Goal: Register for event/course

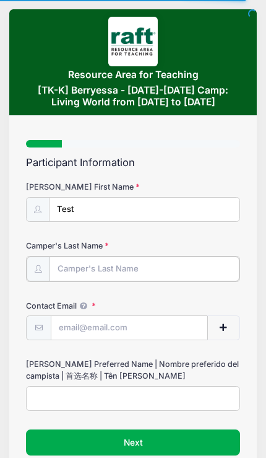
click at [59, 267] on input "Camper's Last Name" at bounding box center [145, 268] width 190 height 25
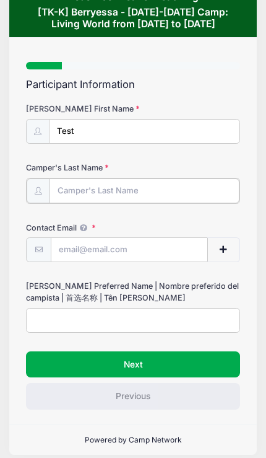
scroll to position [79, 0]
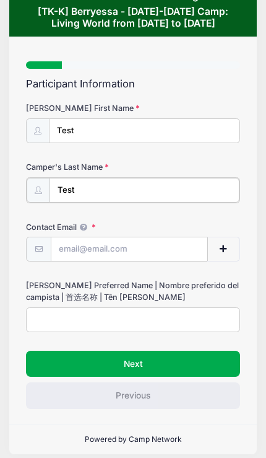
type input "Test"
click at [65, 242] on input "Contact Email" at bounding box center [129, 248] width 156 height 25
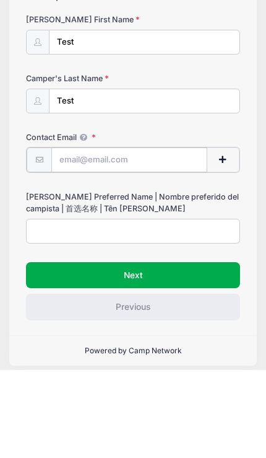
type input "ayzhaquidit@aol.com"
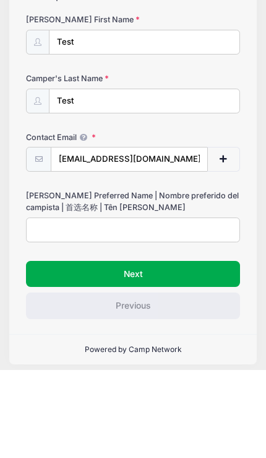
scroll to position [77, 0]
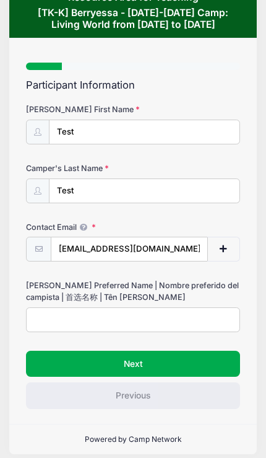
click at [220, 343] on div "Participant Information Camper's First Name Test Camper's Last Name Test Contac…" at bounding box center [133, 243] width 214 height 329
click at [212, 351] on button "Next" at bounding box center [133, 364] width 214 height 26
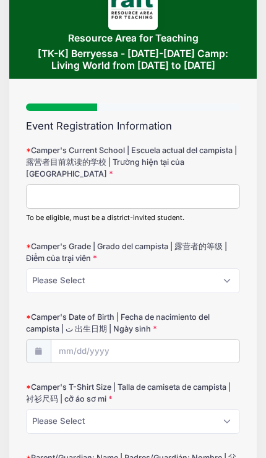
scroll to position [38, 0]
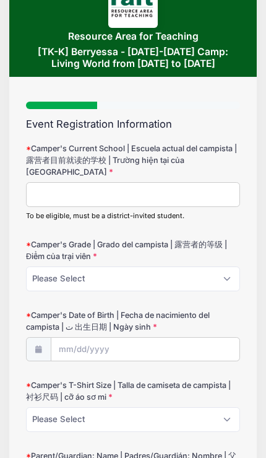
click at [51, 190] on input "Camper's Current School | Escuela actual del campista | 露营者目前就读的学校 | [PERSON_NA…" at bounding box center [133, 194] width 214 height 25
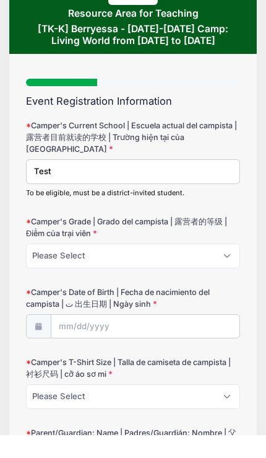
type input "Test"
click at [56, 266] on select "Please Select TK K" at bounding box center [133, 278] width 214 height 25
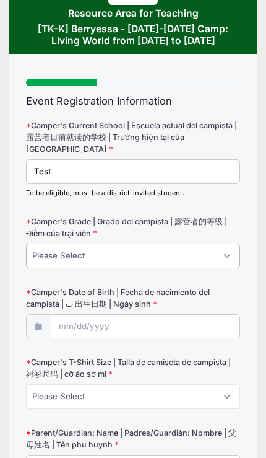
select select "TK"
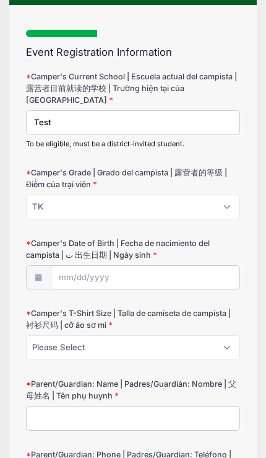
scroll to position [111, 0]
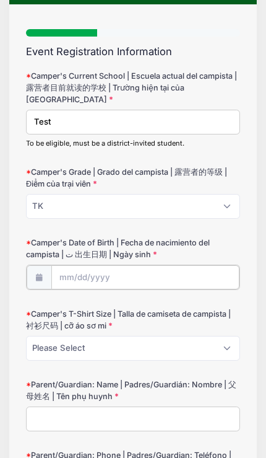
click at [81, 266] on body "Processing Request Please wait... Processing Request Please wait... Processing …" at bounding box center [133, 118] width 266 height 458
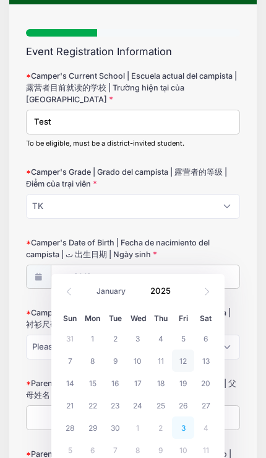
click at [185, 417] on span "3" at bounding box center [183, 427] width 23 height 22
type input "10/03/2025"
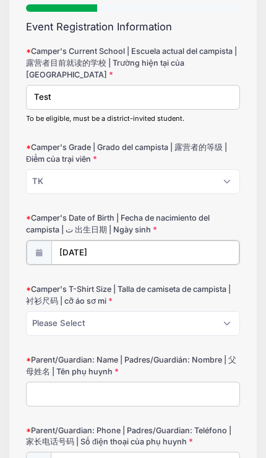
scroll to position [141, 0]
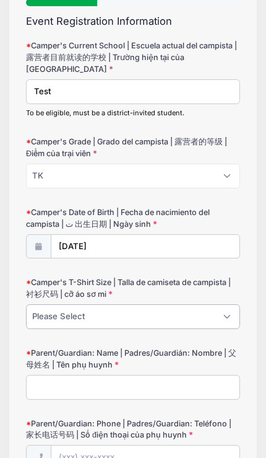
select select "Adult L"
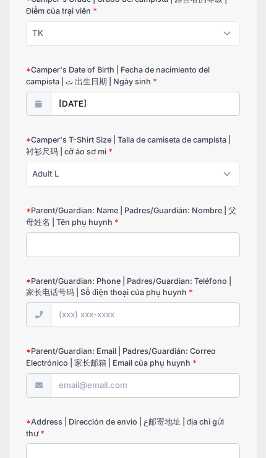
scroll to position [295, 0]
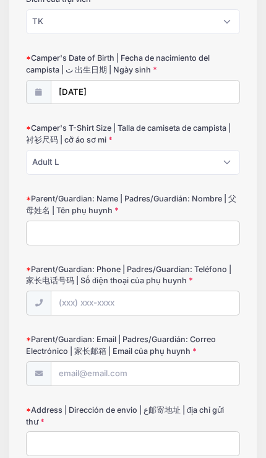
click at [51, 221] on input "Parent/Guardian: Name | Padres/Guardián: Nombre | 父母姓名 | Tên phụ huynh" at bounding box center [133, 233] width 214 height 25
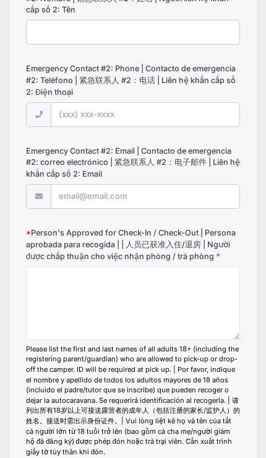
scroll to position [1249, 0]
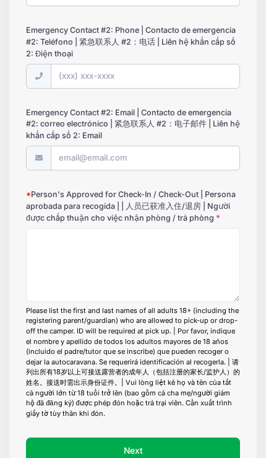
click at [216, 437] on button "Next" at bounding box center [133, 450] width 214 height 26
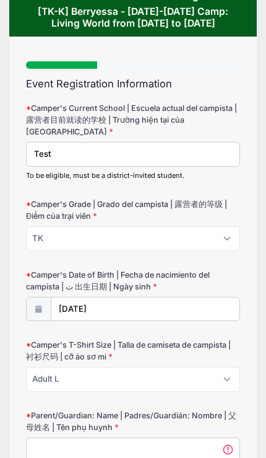
scroll to position [0, 0]
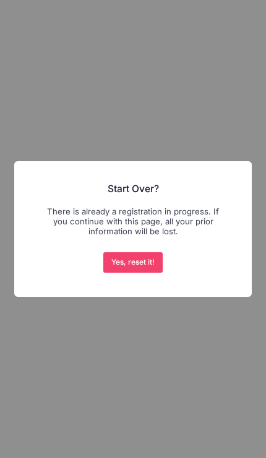
click at [123, 268] on button "Yes, reset it!" at bounding box center [132, 262] width 59 height 20
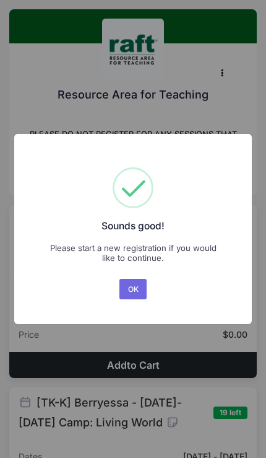
click at [129, 293] on button "OK" at bounding box center [133, 289] width 27 height 20
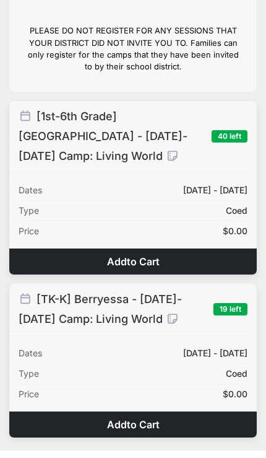
scroll to position [102, 0]
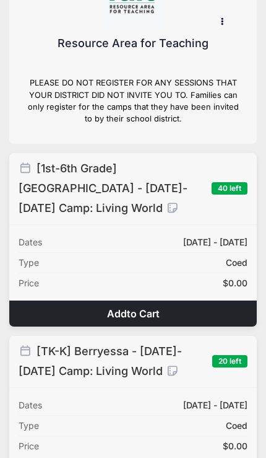
scroll to position [118, 0]
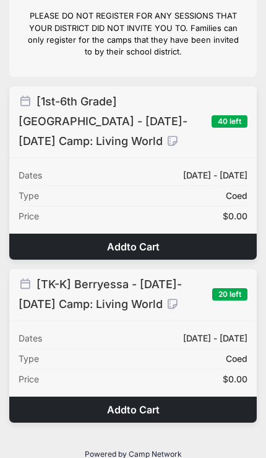
click at [97, 396] on button "Add to Cart" at bounding box center [133, 409] width 248 height 26
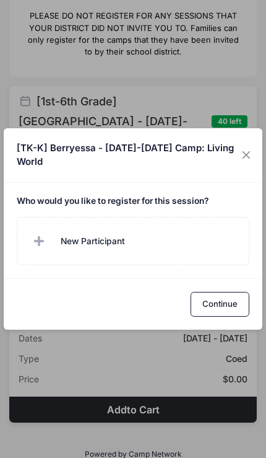
click at [42, 245] on span at bounding box center [40, 241] width 25 height 25
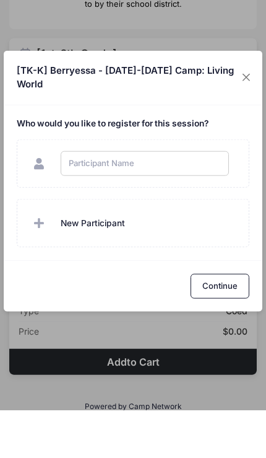
click at [82, 199] on input "text" at bounding box center [145, 211] width 168 height 25
type input "Test"
click at [240, 321] on button "Continue" at bounding box center [220, 333] width 59 height 25
checkbox input "true"
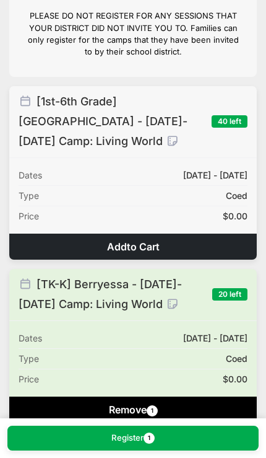
click at [190, 443] on button "Register 1" at bounding box center [132, 438] width 251 height 25
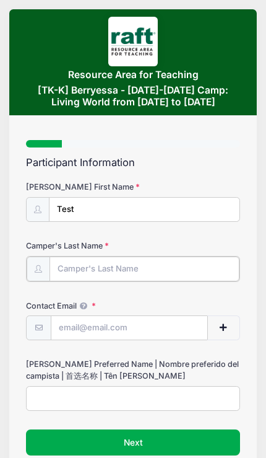
click at [74, 268] on input "Camper's Last Name" at bounding box center [145, 268] width 190 height 25
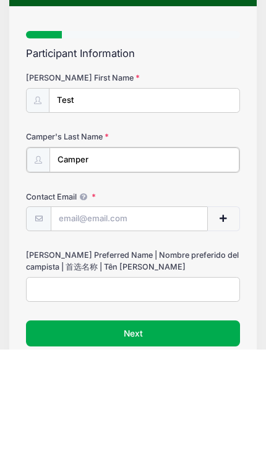
type input "Camper"
click at [71, 315] on input "Contact Email" at bounding box center [129, 327] width 156 height 25
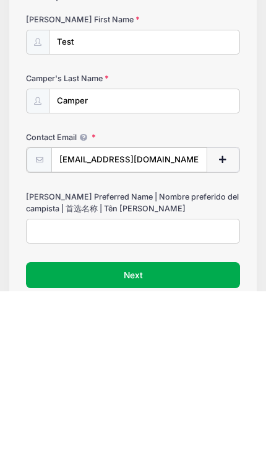
type input "[EMAIL_ADDRESS][DOMAIN_NAME]"
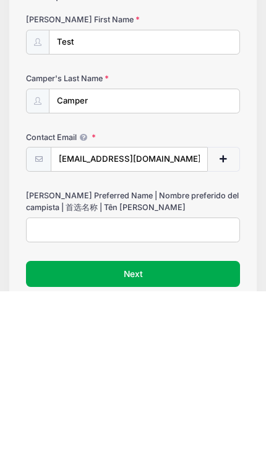
click at [53, 385] on input "[PERSON_NAME]'s Preferred Name | Nombre preferido del campista | 首选名称 | Tên [PE…" at bounding box center [133, 397] width 214 height 25
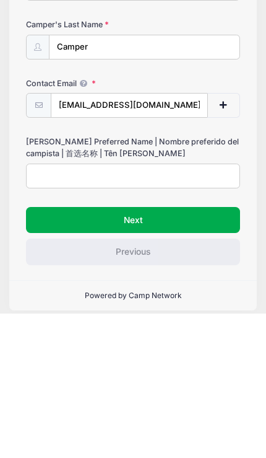
click at [37, 351] on button "Next" at bounding box center [133, 364] width 214 height 26
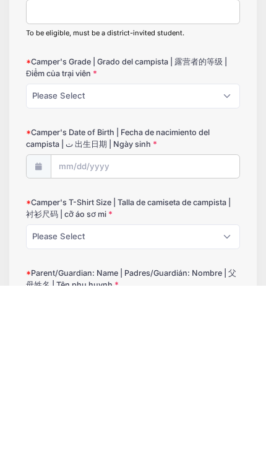
scroll to position [1, 0]
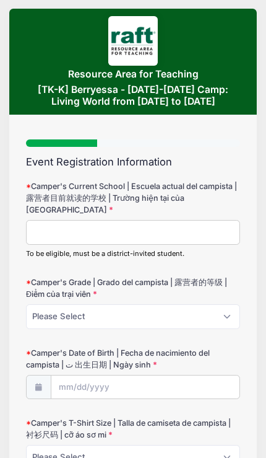
click at [35, 220] on input "Camper's Current School | Escuela actual del campista | 露营者目前就读的学校 | Trường hiệ…" at bounding box center [133, 232] width 214 height 25
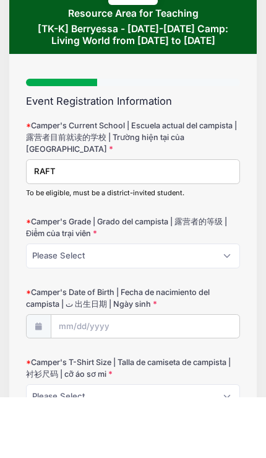
type input "RAFT"
click at [44, 304] on select "Please Select TK K" at bounding box center [133, 316] width 214 height 25
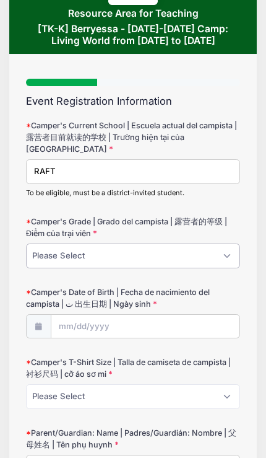
select select "TK"
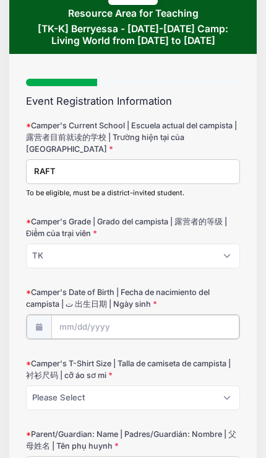
click at [60, 315] on input "Camper's Date of Birth | Fecha de nacimiento del campista | ت 出生日期 | Ngày sinh" at bounding box center [145, 327] width 188 height 25
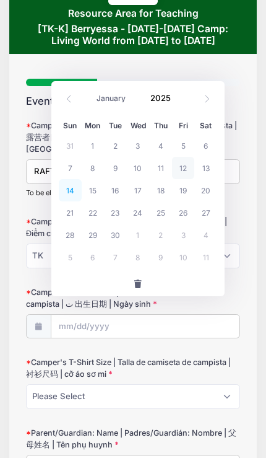
click at [66, 191] on span "14" at bounding box center [70, 190] width 23 height 22
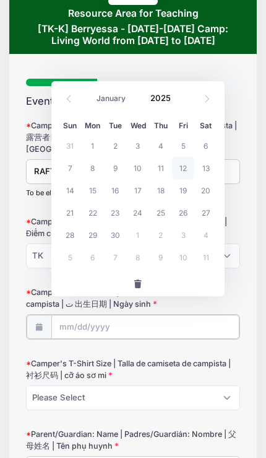
type input "09/14/2025"
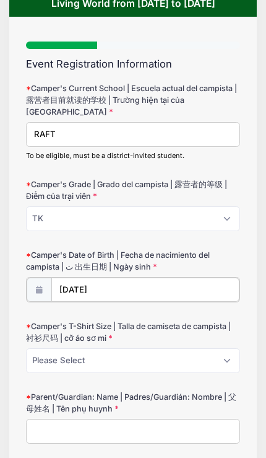
scroll to position [99, 0]
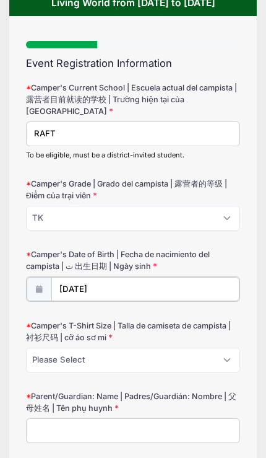
click at [77, 278] on input "09/14/2025" at bounding box center [145, 289] width 188 height 25
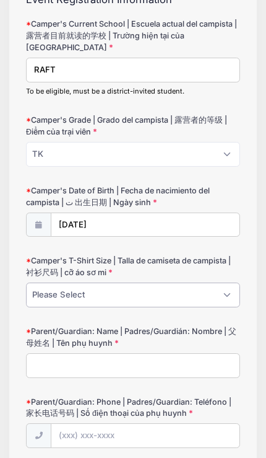
click at [40, 287] on select "Please Select Youth XS Youth S Youth M Youth L Youth XL Adult XS Adult S Adult …" at bounding box center [133, 294] width 214 height 25
select select "Adult L"
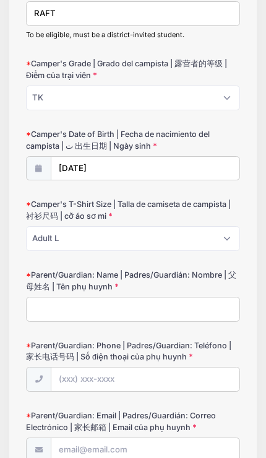
click at [49, 298] on input "Parent/Guardian: Name | Padres/Guardián: Nombre | 父母姓名 | Tên phụ huynh" at bounding box center [133, 309] width 214 height 25
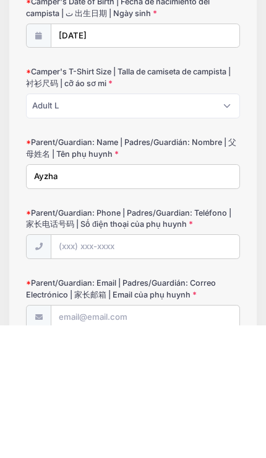
type input "Ayzha"
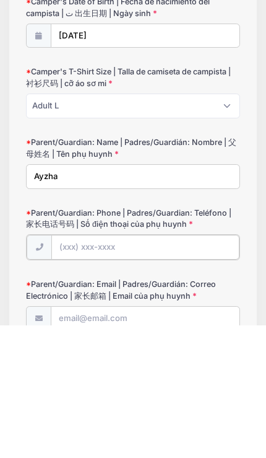
click at [51, 368] on input "Parent/Guardian: Phone | Padres/Guardian: Teléfono | 家长电话号码 | Số điện thoại của…" at bounding box center [145, 380] width 188 height 25
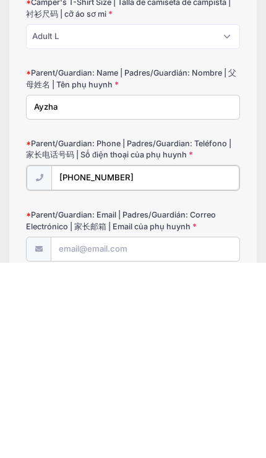
type input "(707) 290-1579"
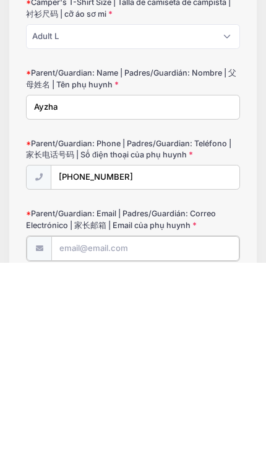
click at [61, 431] on input "Parent/Guardian: Email | Padres/Guardián: Correo Electrónico | 家长邮箱 | Email của…" at bounding box center [145, 443] width 188 height 25
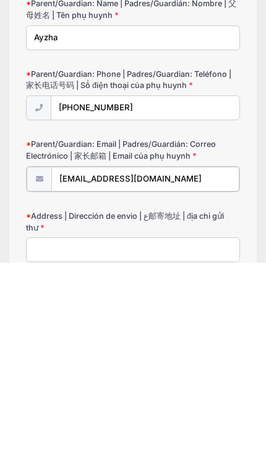
type input "aquidit@raft.net"
click at [49, 431] on input "Address | Dirección de envio | ع邮寄地址 | địa chỉ gửi thư" at bounding box center [133, 443] width 214 height 25
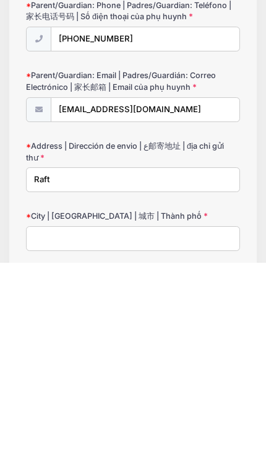
type input "Raft"
click at [54, 421] on input "City | Ciudad | 城市 | Thành phố" at bounding box center [133, 433] width 214 height 25
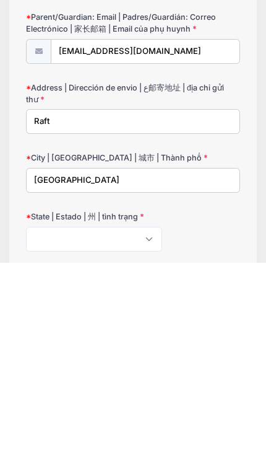
type input "San Jose"
click at [43, 422] on select "Alabama Alaska American Samoa Arizona Arkansas Armed Forces Africa Armed Forces…" at bounding box center [94, 434] width 136 height 25
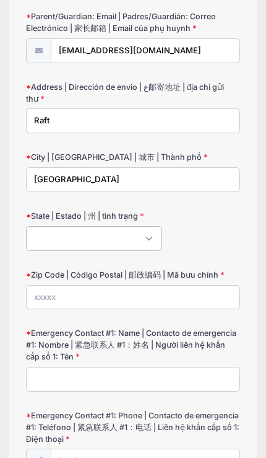
select select "CA"
click at [44, 285] on input "Zip Code | Código Postal | 邮政编码 | Mã bưu chính" at bounding box center [133, 297] width 214 height 25
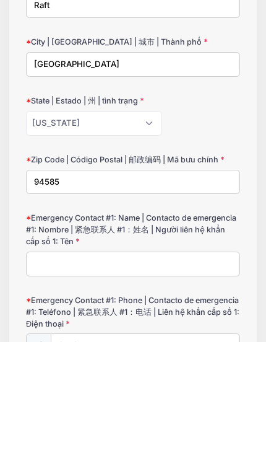
type input "94585"
click at [37, 367] on input "Emergency Contact #1: Name | Contacto de emergencia #1: Nombre | 紧急联系人 #1：姓名 | …" at bounding box center [133, 379] width 214 height 25
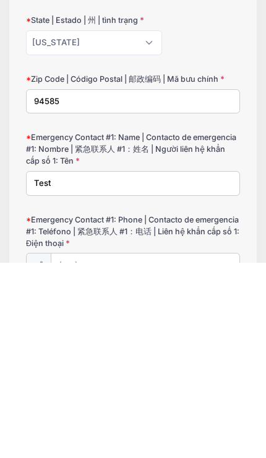
type input "Test"
click at [69, 448] on input "Emergency Contact #1: Phone | Contacto de emergencia #1: Teléfono | 紧急联系人 #1：电话…" at bounding box center [145, 460] width 188 height 25
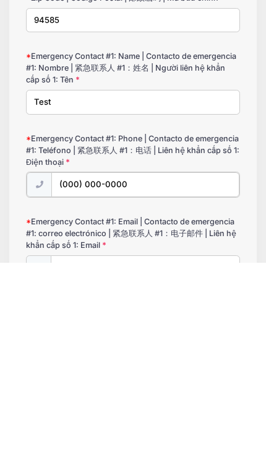
type input "(000) 000-0000"
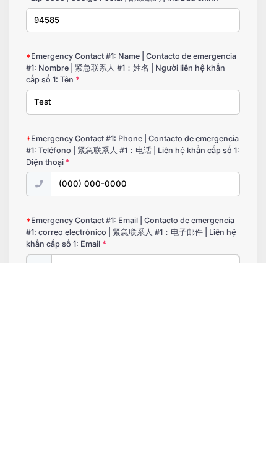
click at [65, 450] on input "Emergency Contact #1: Email | Contacto de emergencia #1: correo electrónico | 紧…" at bounding box center [145, 462] width 188 height 25
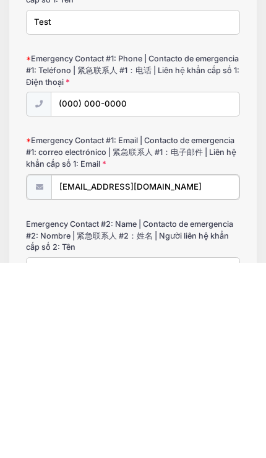
type input "test@raft.net"
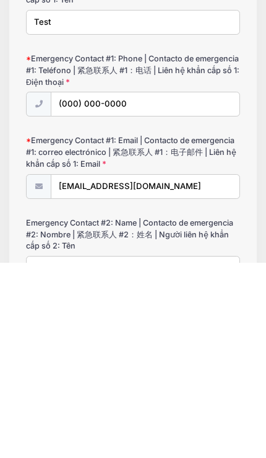
click at [37, 451] on input "Emergency Contact #2: Name | Contacto de emergencia #2: Nombre | 紧急联系人 #2：姓名 | …" at bounding box center [133, 463] width 214 height 25
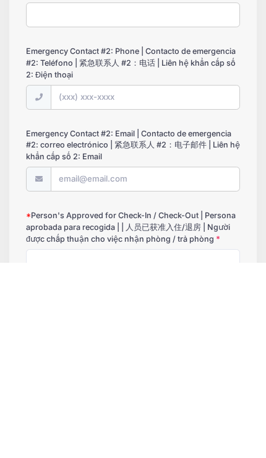
scroll to position [1195, 0]
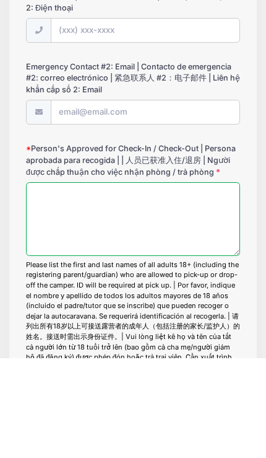
click at [43, 282] on textarea "Person's Approved for Check-In / Check-Out | Persona aprobada para recogida | |…" at bounding box center [133, 319] width 214 height 74
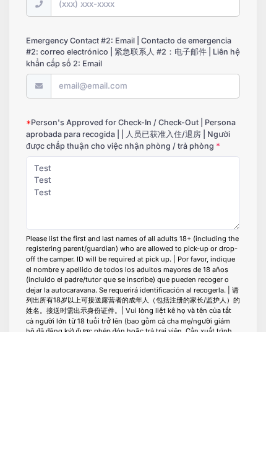
scroll to position [1249, 0]
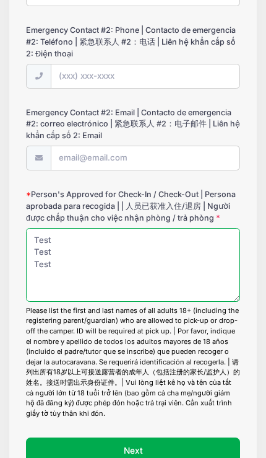
click at [61, 228] on textarea "Test Test Test" at bounding box center [133, 265] width 214 height 74
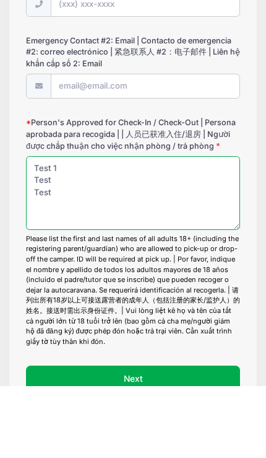
click at [64, 228] on textarea "Test 1 Test Test" at bounding box center [133, 265] width 214 height 74
click at [76, 228] on textarea "Test 1 Test Test" at bounding box center [133, 265] width 214 height 74
click at [57, 228] on textarea "Test 1 Test Test" at bounding box center [133, 265] width 214 height 74
click at [59, 228] on textarea "Test 1 Test 2 Test" at bounding box center [133, 265] width 214 height 74
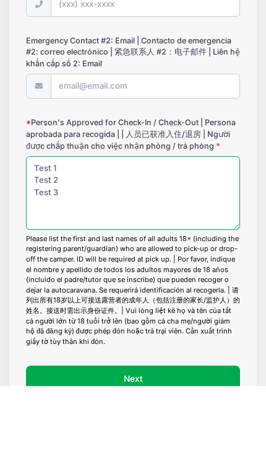
type textarea "Test 1 Test 2 Test 3"
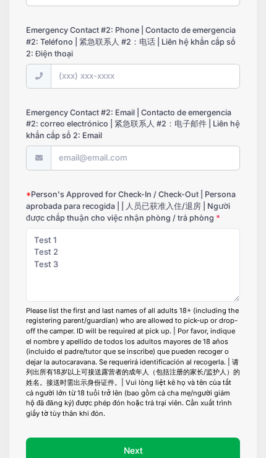
click at [206, 437] on button "Next" at bounding box center [133, 450] width 214 height 26
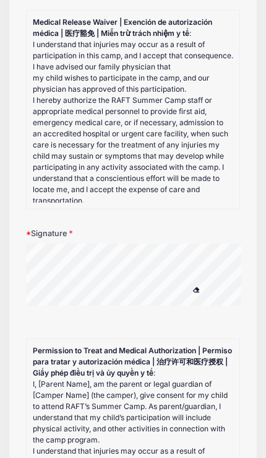
scroll to position [0, 0]
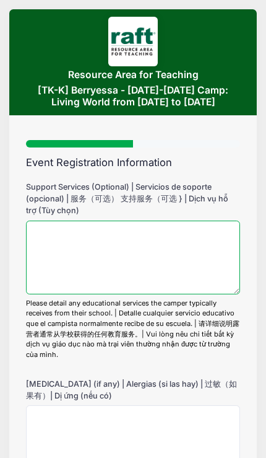
click at [62, 279] on textarea "Support Services (Optional) | Servicios de soporte (opcional) | 服务（可选） 支持服务（可选 …" at bounding box center [133, 258] width 214 height 74
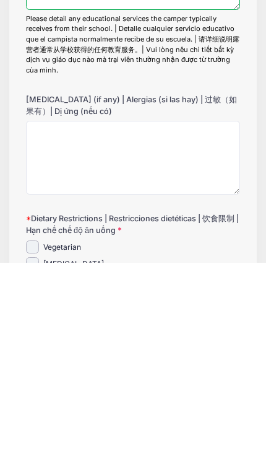
scroll to position [304, 0]
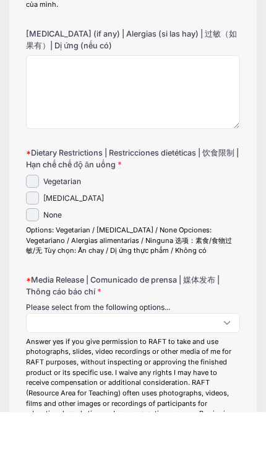
click at [31, 221] on input "Vegetarian" at bounding box center [32, 227] width 13 height 13
checkbox input "true"
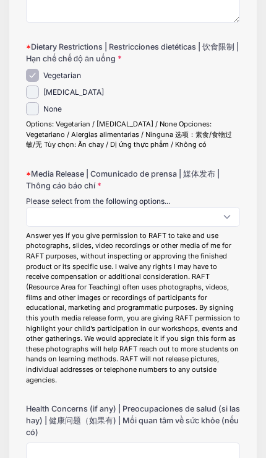
click at [38, 213] on textarea "Search" at bounding box center [35, 218] width 6 height 11
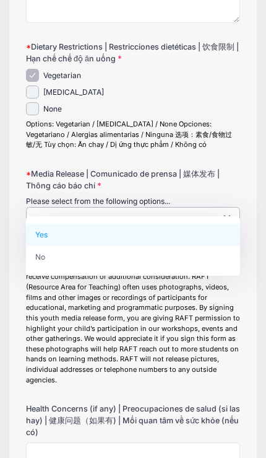
scroll to position [455, 0]
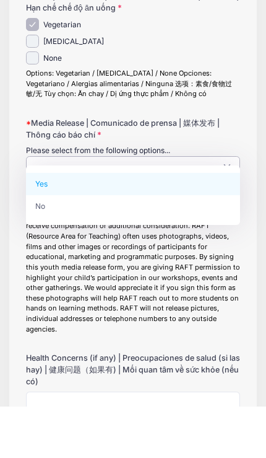
select select "Yes"
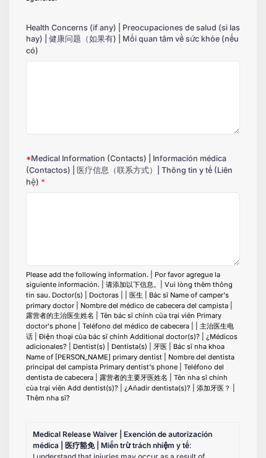
scroll to position [841, 0]
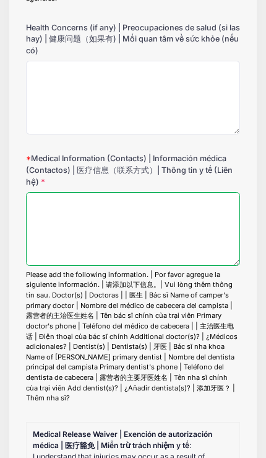
click at [45, 211] on textarea "Medical Information (Contacts) | Información médica (Contactos) | 医疗信息（联系方式）| T…" at bounding box center [133, 229] width 214 height 74
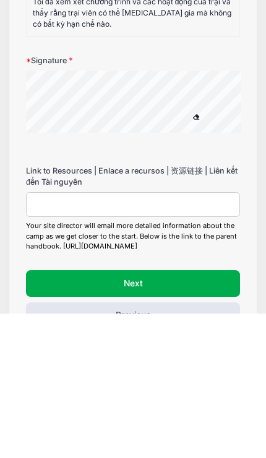
scroll to position [2249, 0]
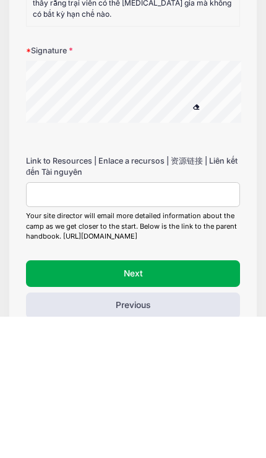
type textarea "Test"
click at [42, 324] on input "Link to Resources | Enlace a recursos | 资源链接 | Liên kết đến Tài nguyên" at bounding box center [133, 336] width 214 height 25
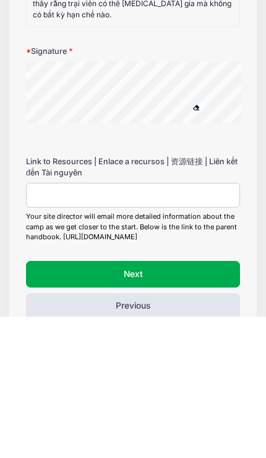
click at [54, 402] on button "Next" at bounding box center [133, 415] width 214 height 26
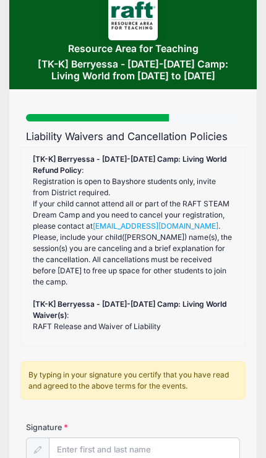
scroll to position [0, 0]
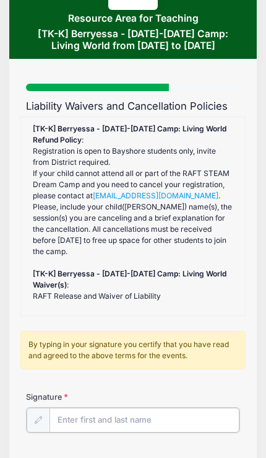
click at [178, 414] on input "Signature" at bounding box center [145, 420] width 190 height 25
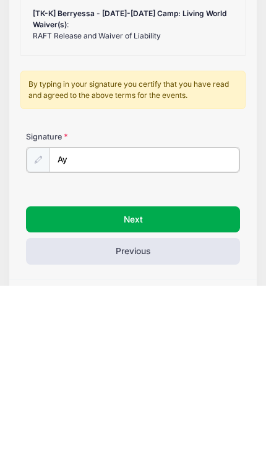
type input "Ayz"
type input "Ayzha Quidit"
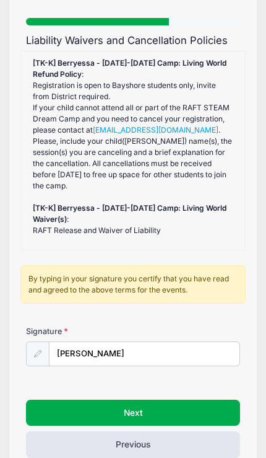
click at [194, 400] on button "Next" at bounding box center [133, 413] width 214 height 26
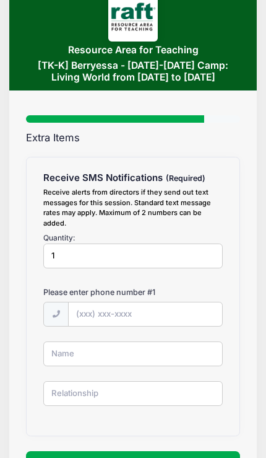
scroll to position [75, 0]
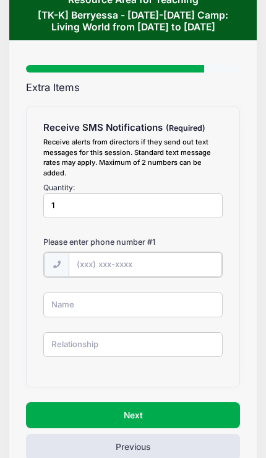
click at [84, 264] on input "text" at bounding box center [146, 264] width 154 height 25
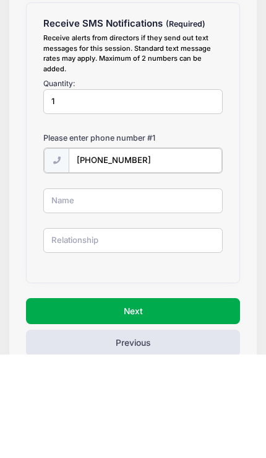
type input "(707) 290-1579"
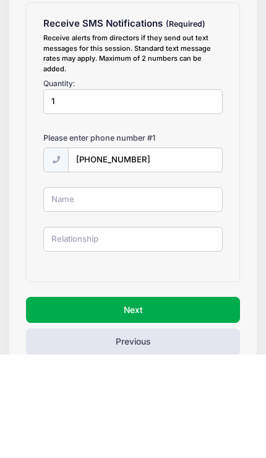
click at [46, 291] on input "text" at bounding box center [133, 303] width 180 height 25
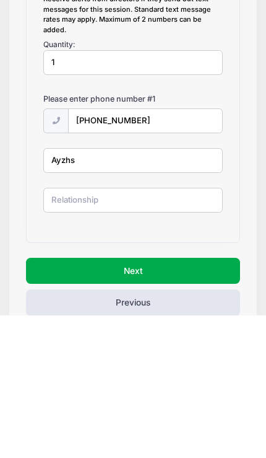
click at [209, 331] on input "text" at bounding box center [133, 343] width 180 height 25
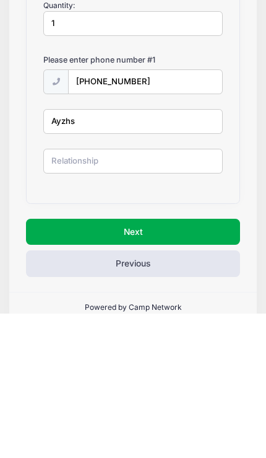
click at [127, 253] on input "Ayzhs" at bounding box center [133, 265] width 180 height 25
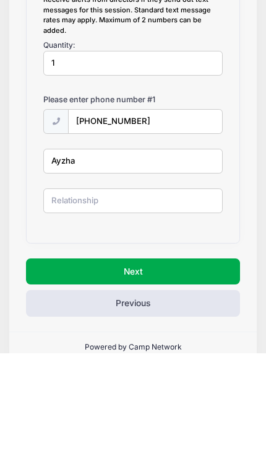
type input "Ayzha"
click at [57, 293] on input "text" at bounding box center [133, 305] width 180 height 25
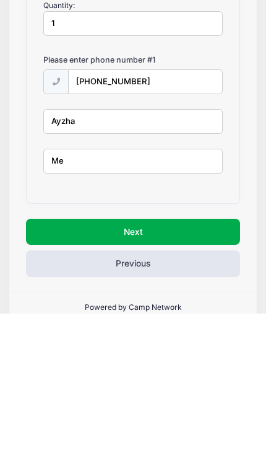
type input "Me"
click at [45, 363] on button "Next" at bounding box center [133, 376] width 214 height 26
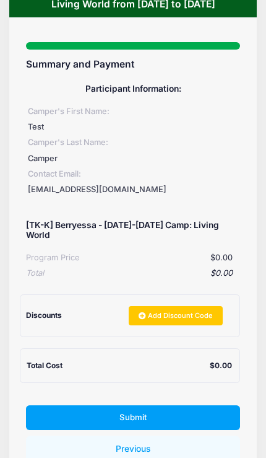
scroll to position [119, 0]
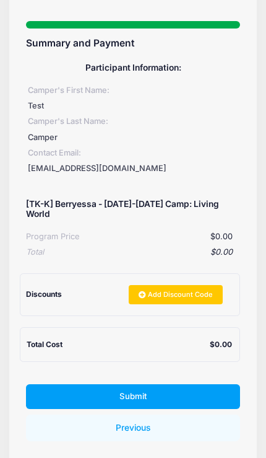
click at [202, 384] on button "Submit" at bounding box center [133, 396] width 214 height 25
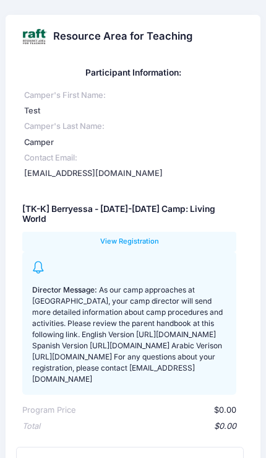
click at [118, 233] on link "View Registration" at bounding box center [129, 242] width 214 height 20
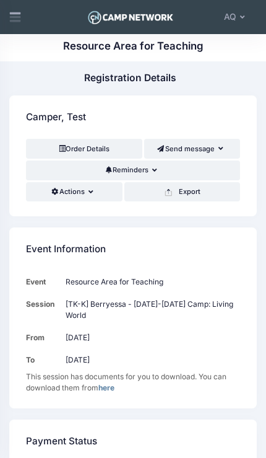
click at [43, 196] on button "Actions" at bounding box center [74, 192] width 97 height 20
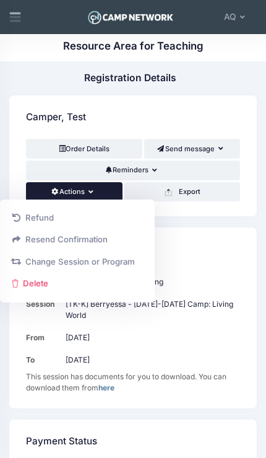
click at [39, 255] on link "Change Session or Program" at bounding box center [78, 262] width 144 height 22
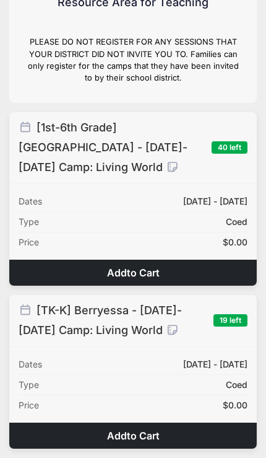
scroll to position [118, 0]
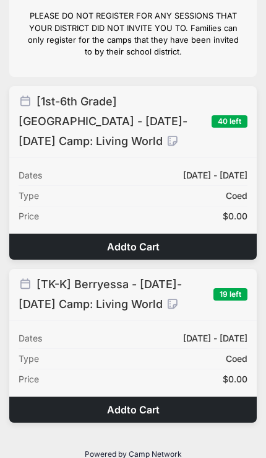
click at [82, 234] on button "Add to Cart" at bounding box center [133, 247] width 248 height 26
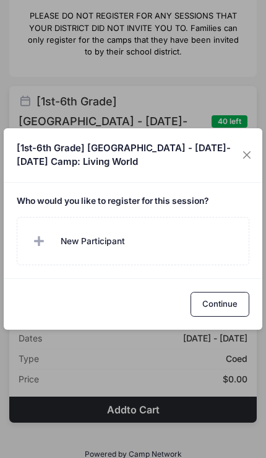
click at [48, 232] on span at bounding box center [40, 241] width 25 height 25
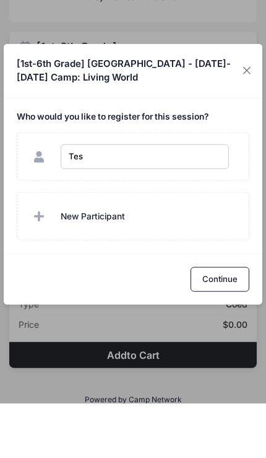
type input "Test"
click at [242, 321] on button "Continue" at bounding box center [220, 333] width 59 height 25
checkbox input "true"
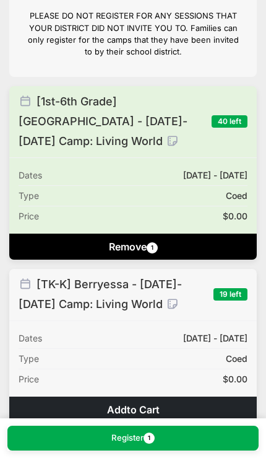
click at [200, 439] on button "Register 1" at bounding box center [132, 438] width 251 height 25
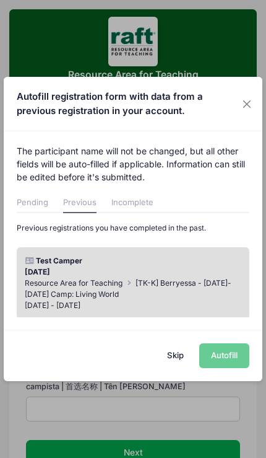
click at [42, 296] on span "[TK-K] Berryessa - [DATE]-[DATE] Camp: Living World" at bounding box center [128, 288] width 207 height 20
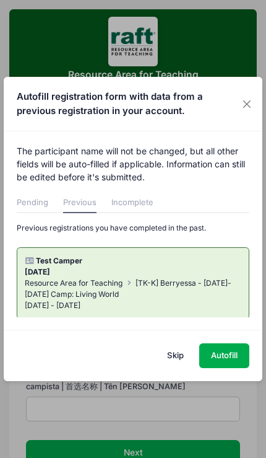
click at [229, 351] on button "Autofill" at bounding box center [224, 355] width 50 height 25
type input "aquidit@raft.net"
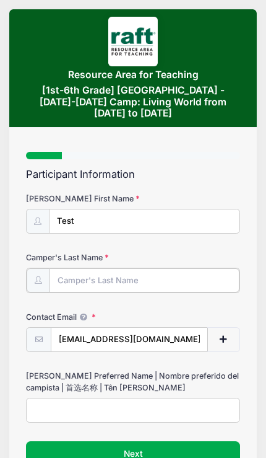
click at [66, 269] on input "Camper's Last Name" at bounding box center [145, 280] width 190 height 25
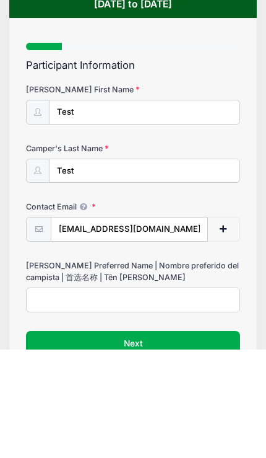
scroll to position [77, 0]
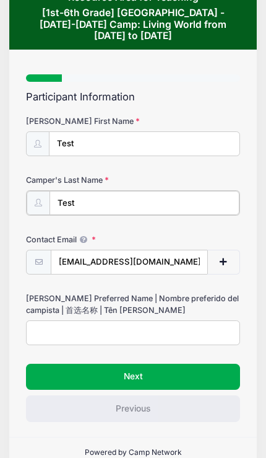
type input "Test"
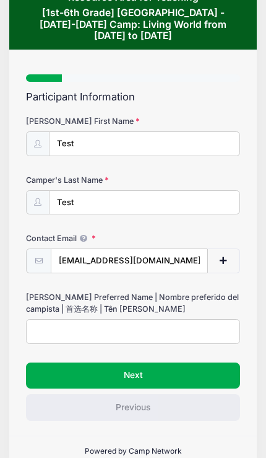
click at [219, 362] on button "Next" at bounding box center [133, 375] width 214 height 26
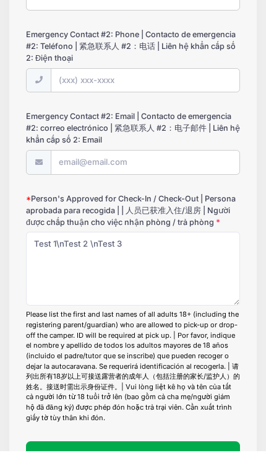
scroll to position [1249, 0]
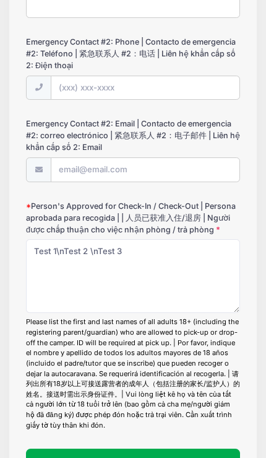
click at [222, 448] on button "Next" at bounding box center [133, 461] width 214 height 26
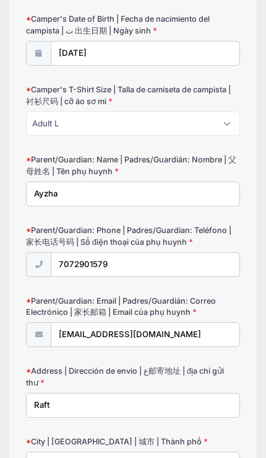
scroll to position [207, 0]
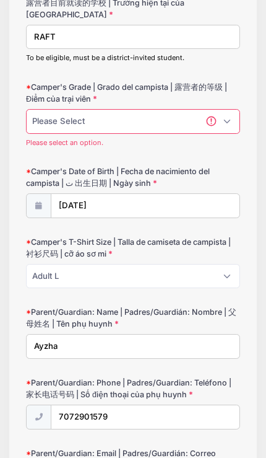
click at [49, 109] on select "Please Select 1 2 3 4 5 6" at bounding box center [133, 121] width 214 height 25
select select "2"
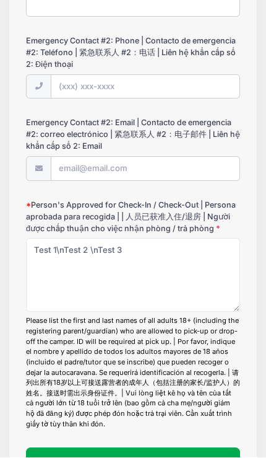
scroll to position [1249, 0]
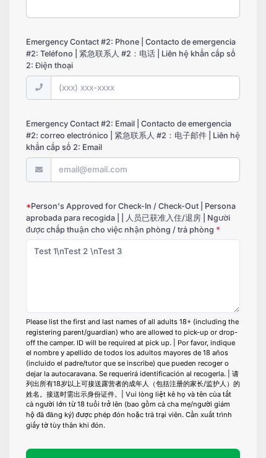
click at [219, 448] on button "Next" at bounding box center [133, 461] width 214 height 26
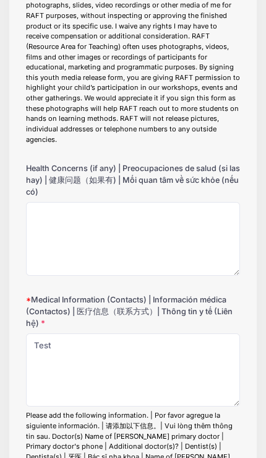
scroll to position [710, 0]
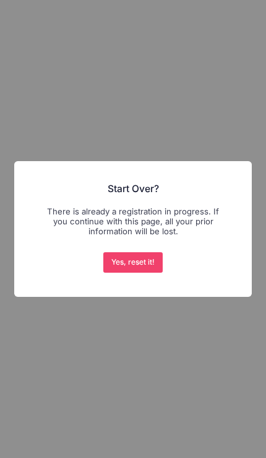
click at [128, 268] on button "Yes, reset it!" at bounding box center [132, 262] width 59 height 20
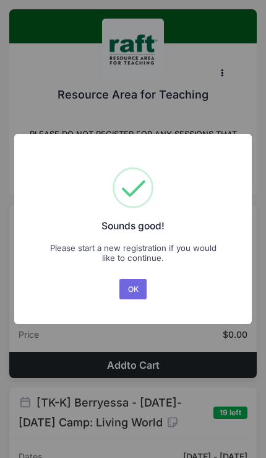
click at [140, 282] on button "OK" at bounding box center [133, 289] width 27 height 20
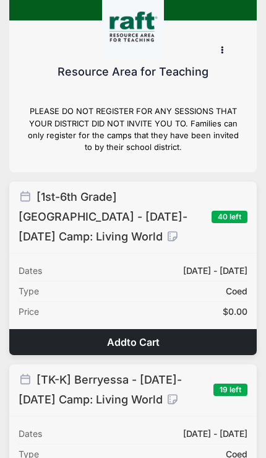
scroll to position [24, 0]
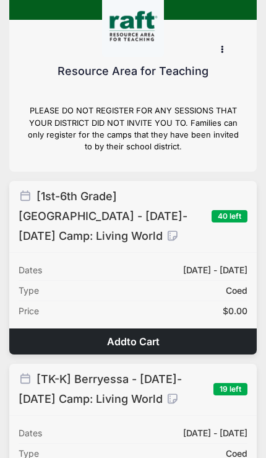
click at [225, 328] on button "Add to Cart" at bounding box center [133, 341] width 248 height 26
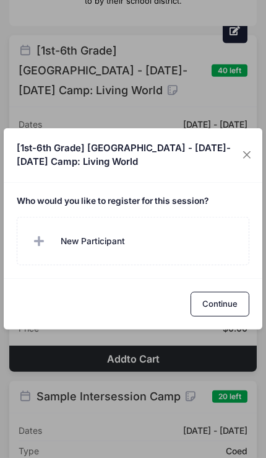
scroll to position [177, 0]
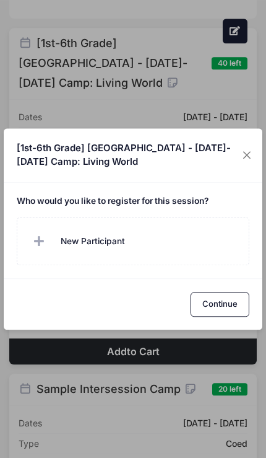
click at [210, 265] on label "New Participant" at bounding box center [133, 241] width 233 height 48
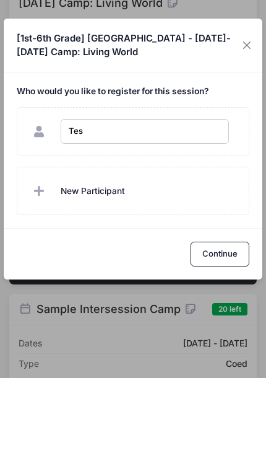
type input "Test"
checkbox input "true"
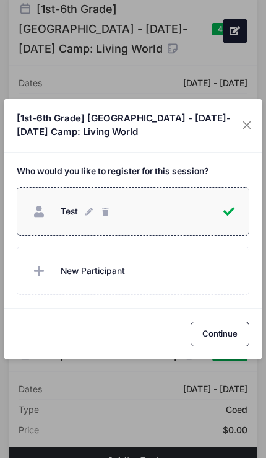
click at [226, 346] on button "Continue" at bounding box center [220, 333] width 59 height 25
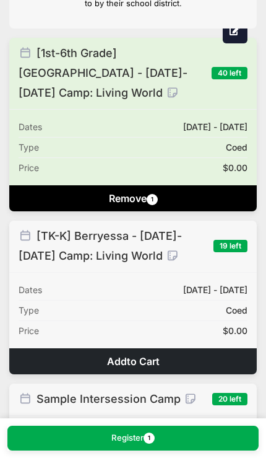
scroll to position [163, 0]
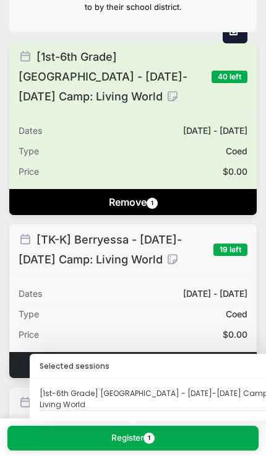
click at [209, 435] on button "Register 1" at bounding box center [132, 438] width 251 height 25
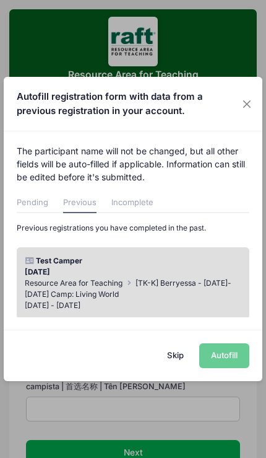
click at [54, 286] on span "Resource Area for Teaching" at bounding box center [74, 282] width 98 height 9
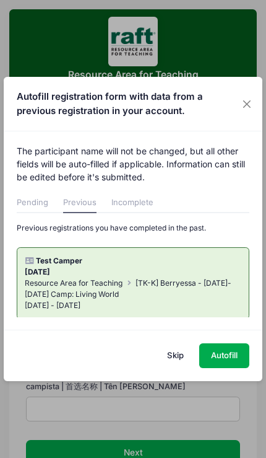
click at [228, 356] on button "Autofill" at bounding box center [224, 355] width 50 height 25
type input "aquidit@raft.net"
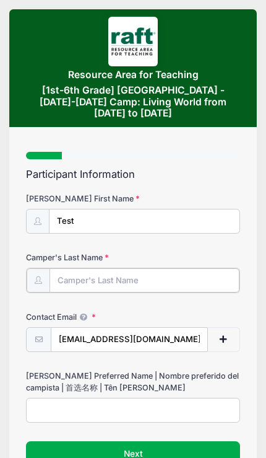
click at [72, 268] on input "Camper's Last Name" at bounding box center [145, 280] width 190 height 25
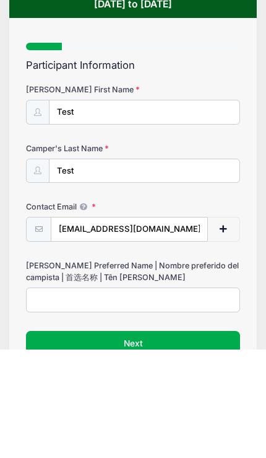
scroll to position [77, 0]
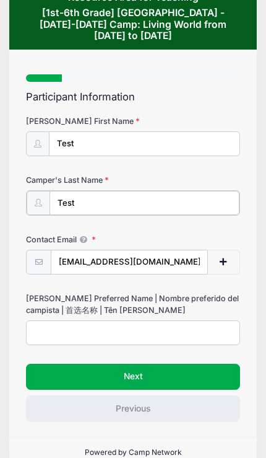
type input "Test"
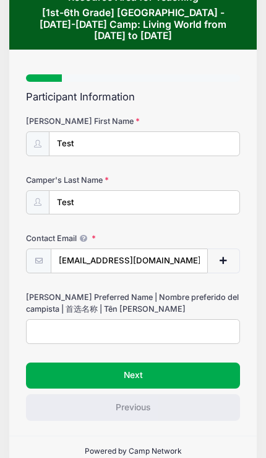
click at [72, 362] on button "Next" at bounding box center [133, 375] width 214 height 26
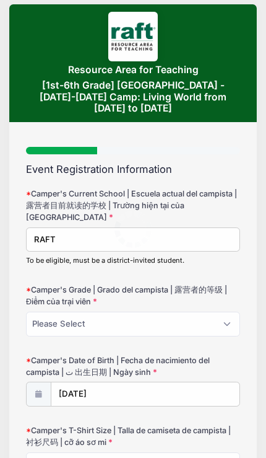
scroll to position [0, 0]
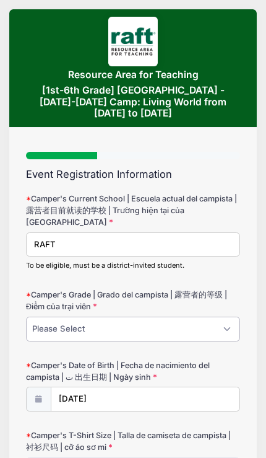
click at [223, 317] on select "Please Select 1 2 3 4 5 6" at bounding box center [133, 329] width 214 height 25
select select "4"
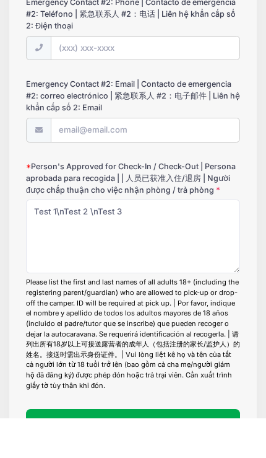
scroll to position [1269, 0]
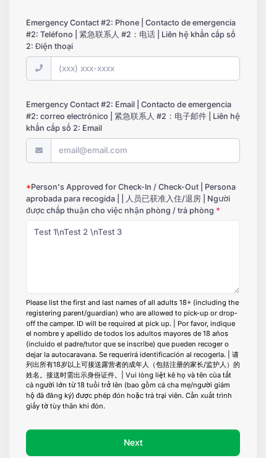
click at [216, 429] on button "Next" at bounding box center [133, 442] width 214 height 26
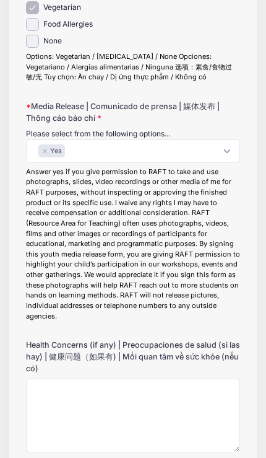
scroll to position [660, 0]
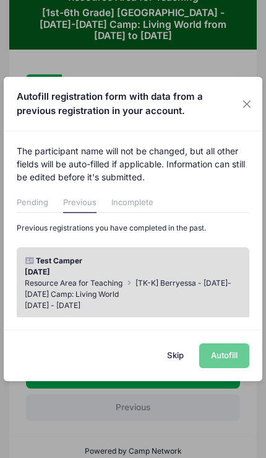
click at [252, 111] on button "Close" at bounding box center [246, 104] width 17 height 20
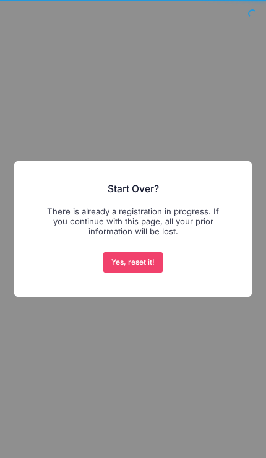
click at [110, 261] on button "Yes, reset it!" at bounding box center [132, 262] width 59 height 20
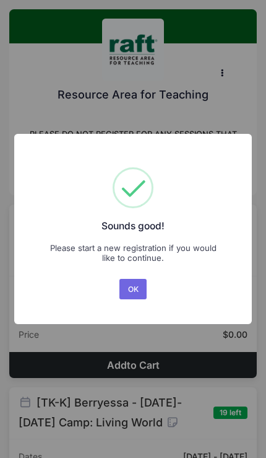
click at [134, 310] on div "× Sounds good! Please start a new registration if you would like to continue. O…" at bounding box center [133, 229] width 238 height 190
click at [131, 290] on button "OK" at bounding box center [133, 289] width 27 height 20
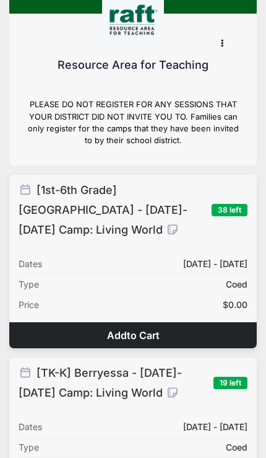
scroll to position [32, 0]
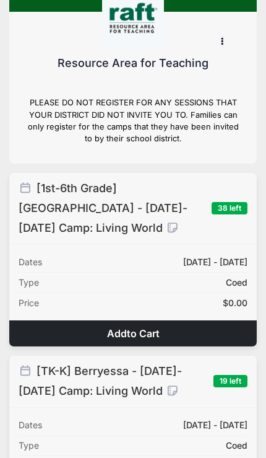
click at [172, 209] on div "[1st-6th Grade] [GEOGRAPHIC_DATA] - [DATE]-[DATE] Camp: Living World" at bounding box center [112, 207] width 187 height 59
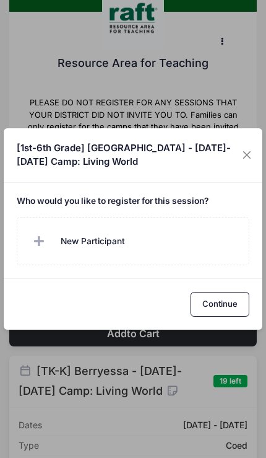
click at [242, 165] on button "Close" at bounding box center [247, 155] width 18 height 20
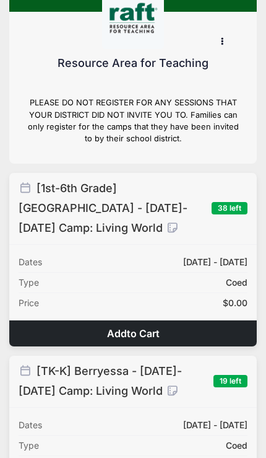
click at [166, 222] on icon at bounding box center [173, 227] width 14 height 11
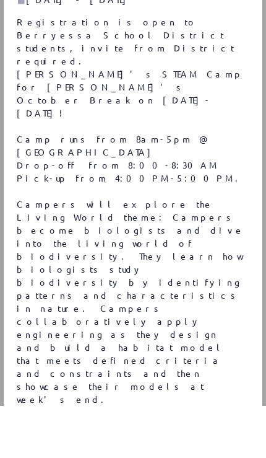
scroll to position [234, 0]
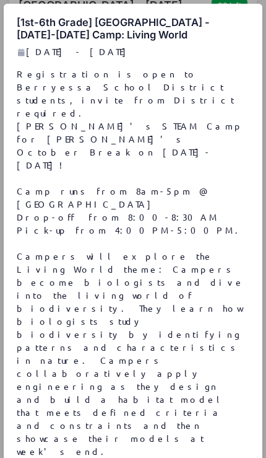
click at [226, 431] on div "[1st-6th Grade] [GEOGRAPHIC_DATA] - [DATE]-[DATE] Camp: Living World [DATE] - […" at bounding box center [133, 229] width 266 height 458
